Goal: Information Seeking & Learning: Find specific fact

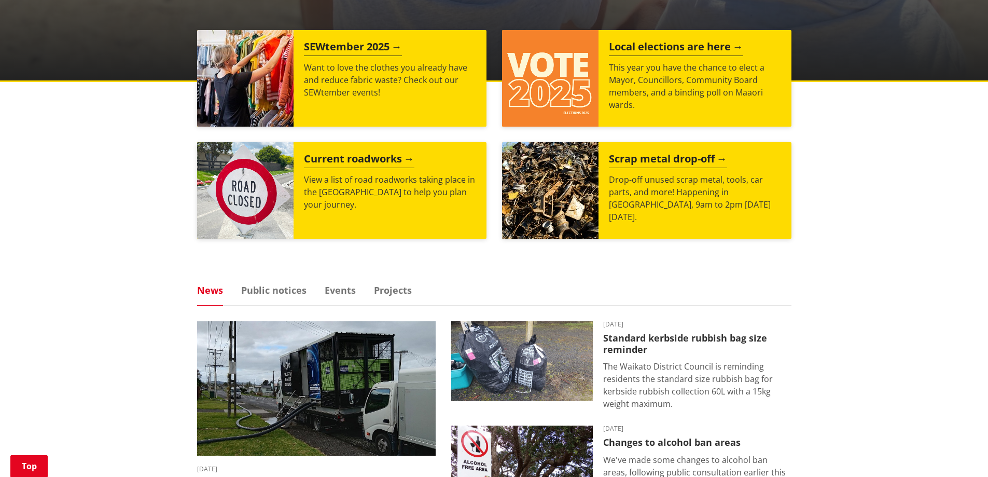
scroll to position [467, 0]
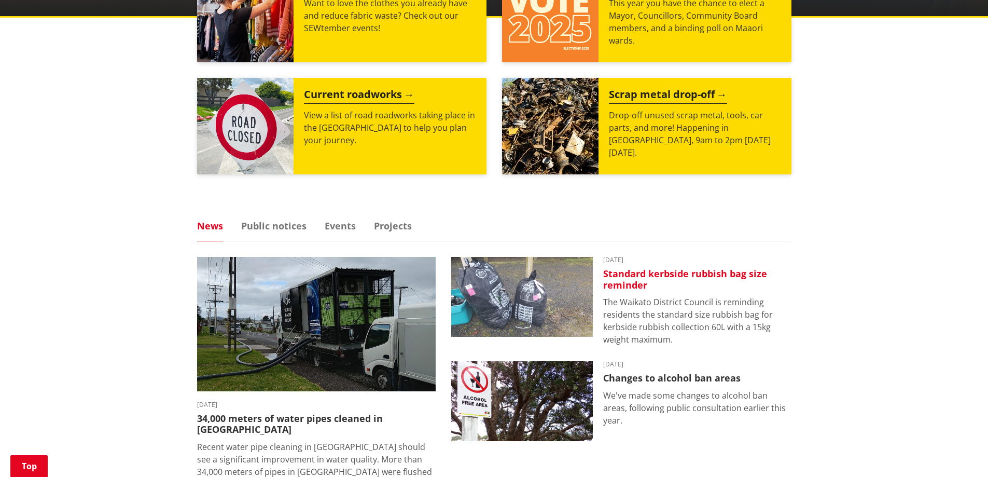
click at [684, 274] on h3 "Standard kerbside rubbish bag size reminder" at bounding box center [697, 279] width 188 height 22
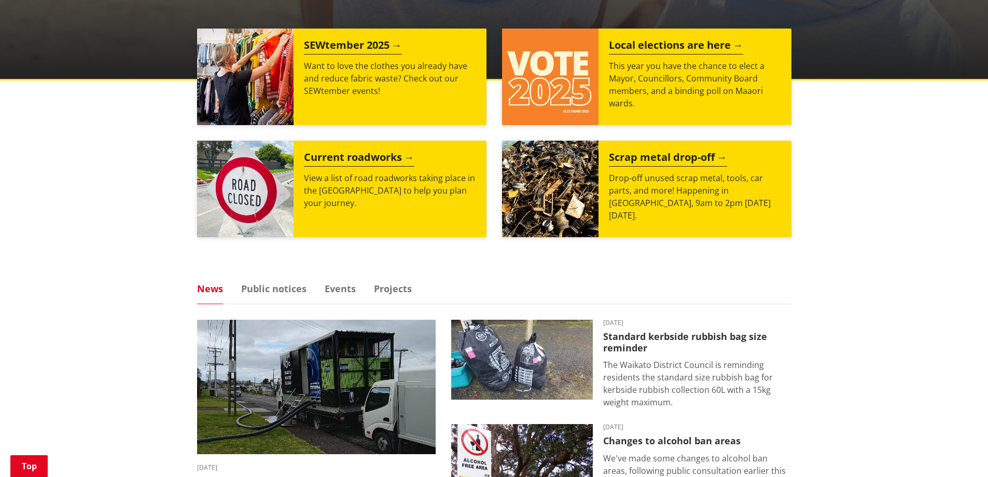
scroll to position [311, 0]
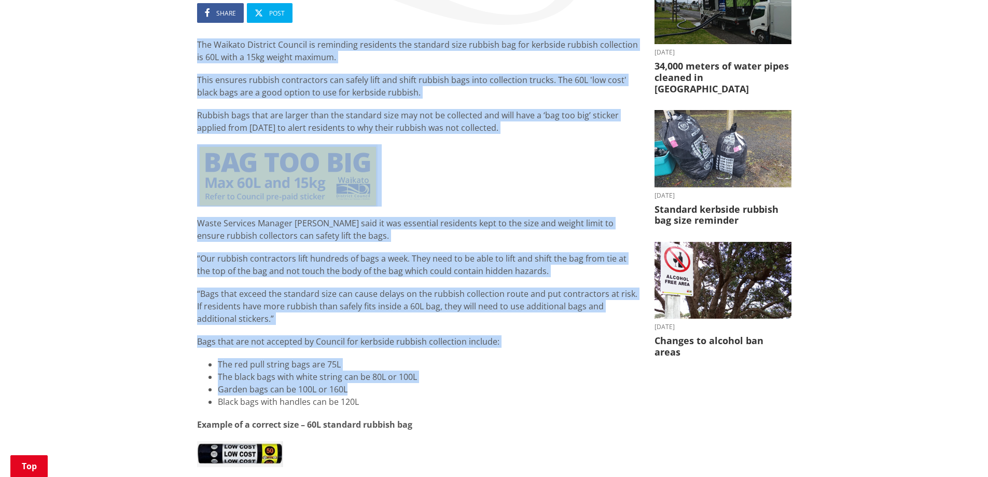
scroll to position [259, 0]
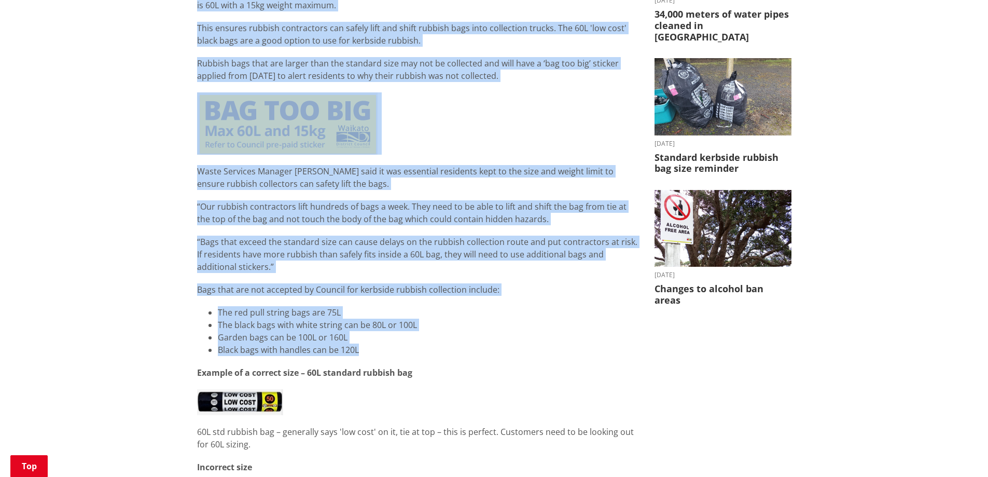
drag, startPoint x: 195, startPoint y: 98, endPoint x: 473, endPoint y: 347, distance: 373.3
click at [473, 347] on div "Standard kerbside rubbish bag size reminder 02 September 2025 Share Post The Wa…" at bounding box center [418, 405] width 458 height 1033
copy div "The Waikato District Council is reminding residents the standard size rubbish b…"
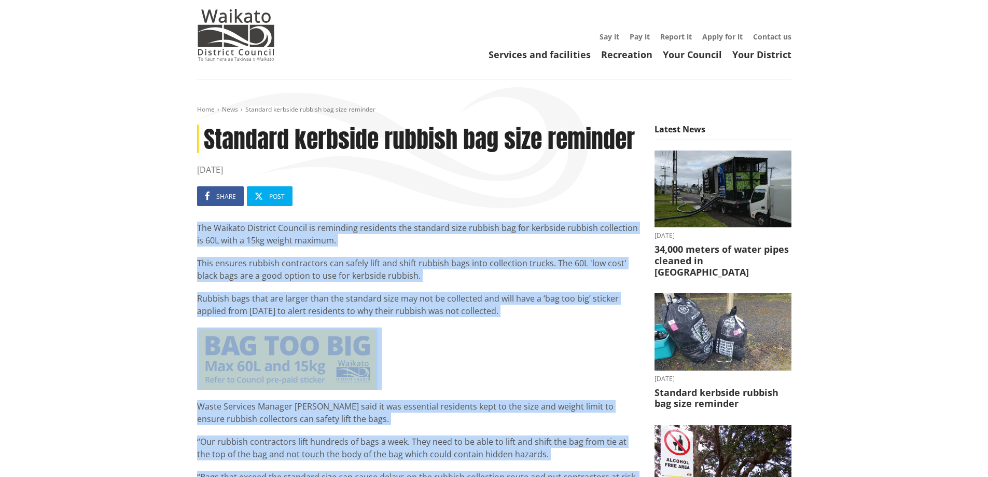
scroll to position [0, 0]
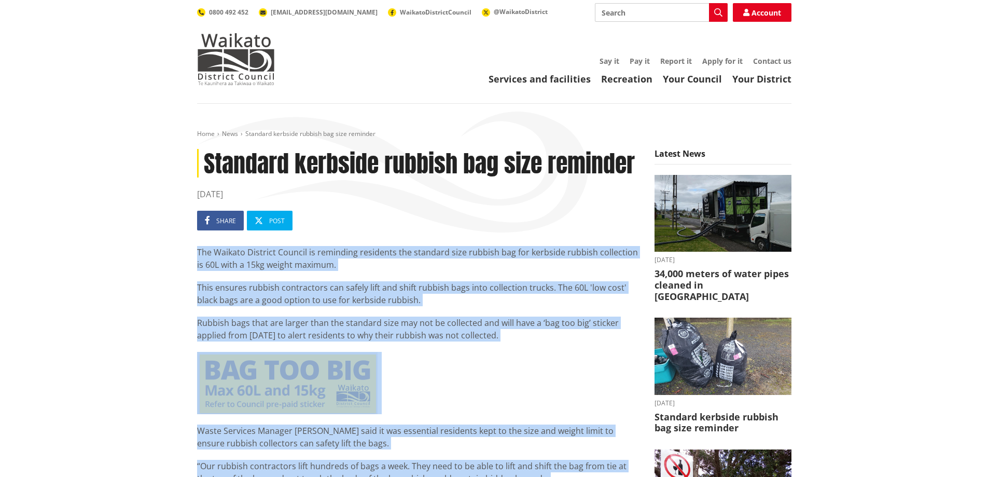
click at [564, 252] on p "The Waikato District Council is reminding residents the standard size rubbish b…" at bounding box center [418, 258] width 442 height 25
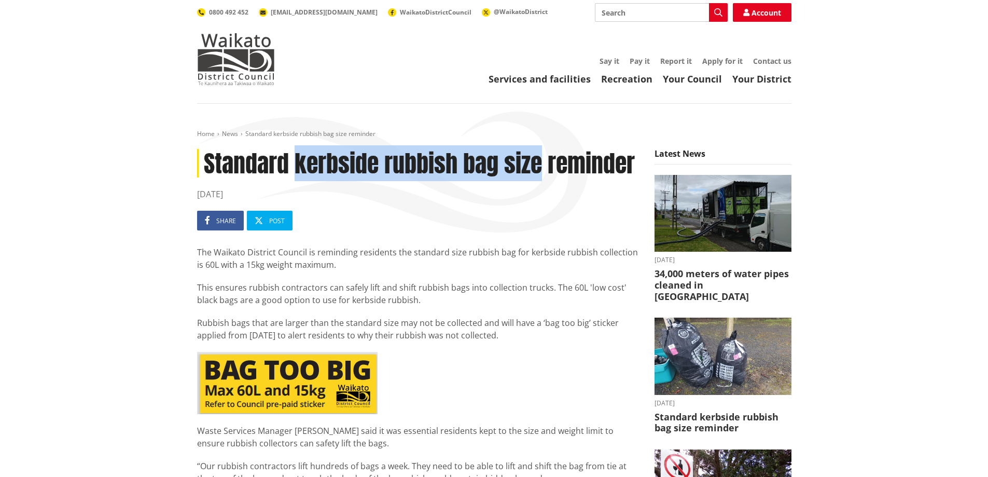
drag, startPoint x: 299, startPoint y: 159, endPoint x: 539, endPoint y: 150, distance: 239.9
click at [539, 150] on h1 "Standard kerbside rubbish bag size reminder" at bounding box center [418, 163] width 442 height 29
copy h1 "kerbside rubbish bag size"
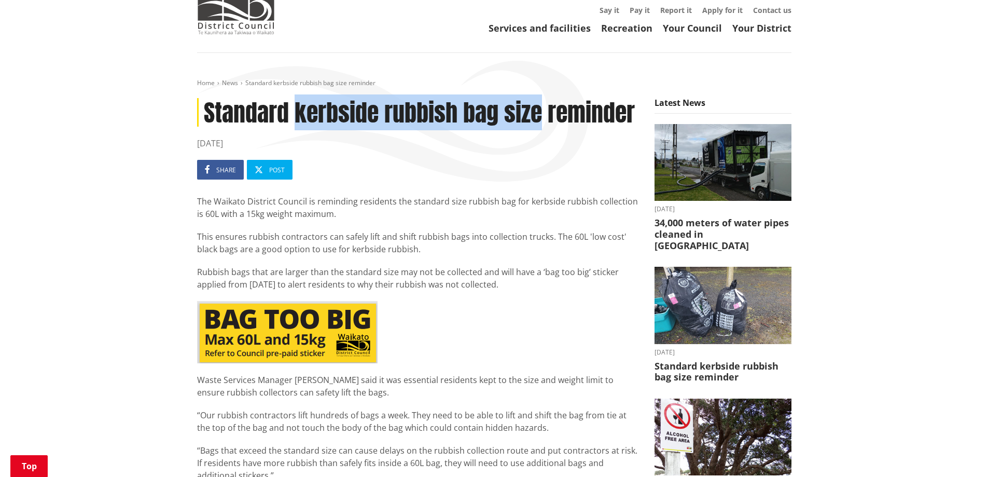
scroll to position [156, 0]
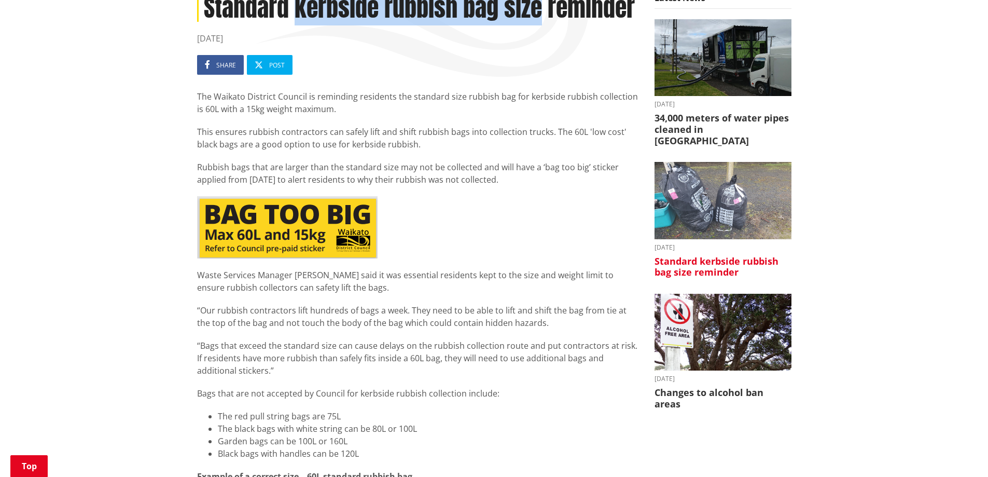
click at [718, 194] on img at bounding box center [723, 200] width 137 height 77
click at [688, 199] on img at bounding box center [723, 200] width 137 height 77
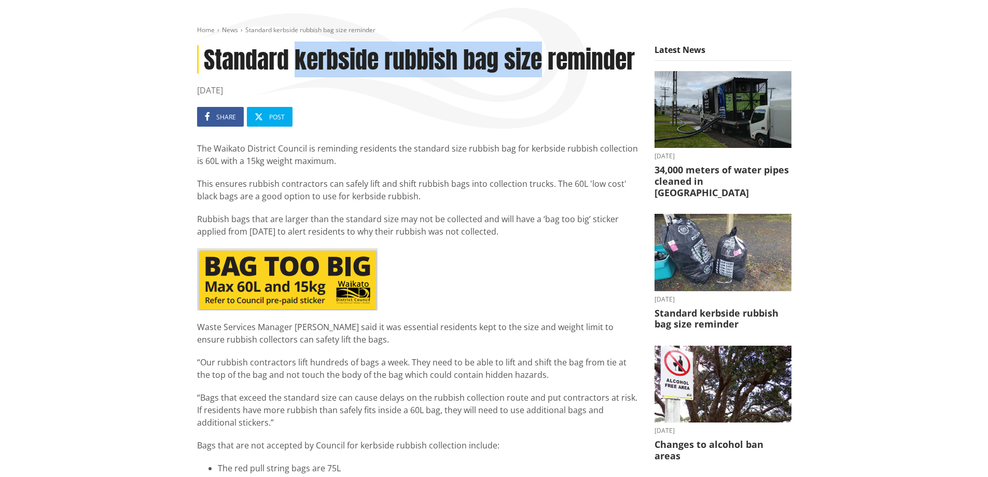
scroll to position [0, 0]
